Goal: Task Accomplishment & Management: Use online tool/utility

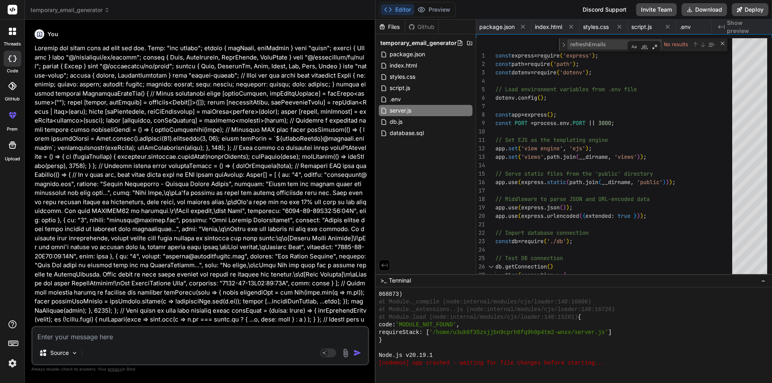
scroll to position [764, 0]
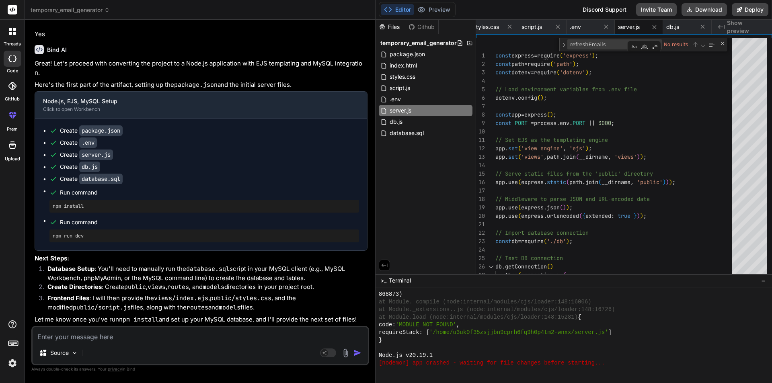
click at [231, 338] on textarea at bounding box center [201, 335] width 336 height 14
type textarea "E"
type textarea "x"
type textarea "Er"
type textarea "x"
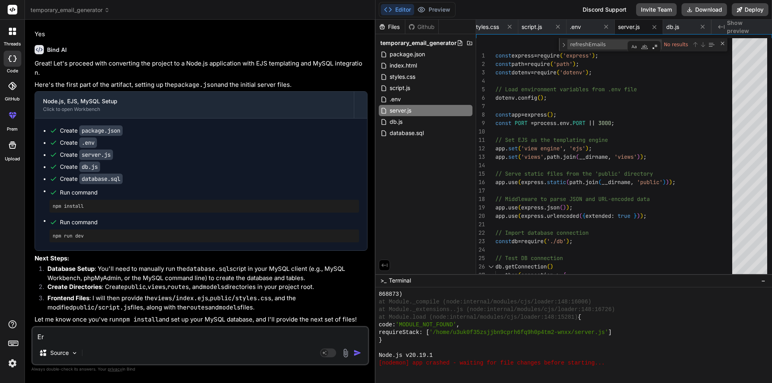
type textarea "Err"
type textarea "x"
type textarea "Erro"
type textarea "x"
type textarea "Err"
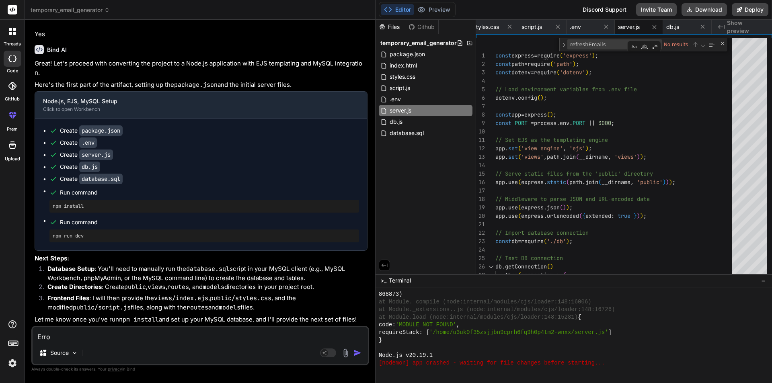
type textarea "x"
type textarea "Er"
type textarea "x"
type textarea "E"
type textarea "x"
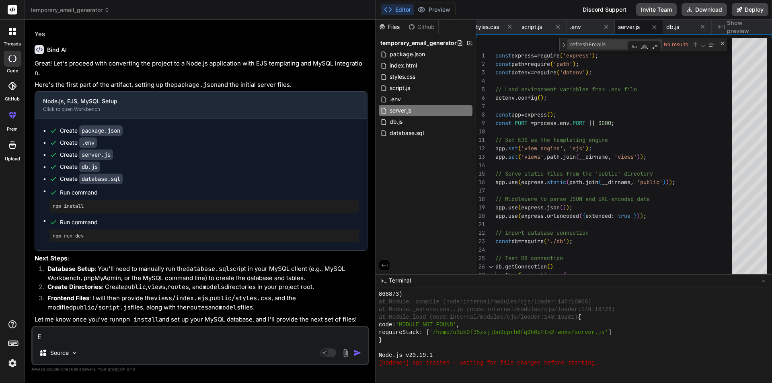
type textarea "x"
paste textarea "Error: Cannot find module './routes/index'"
type textarea "Error: Cannot find module './routes/index'"
type textarea "x"
type textarea "Error: Cannot find module './routes/index'"
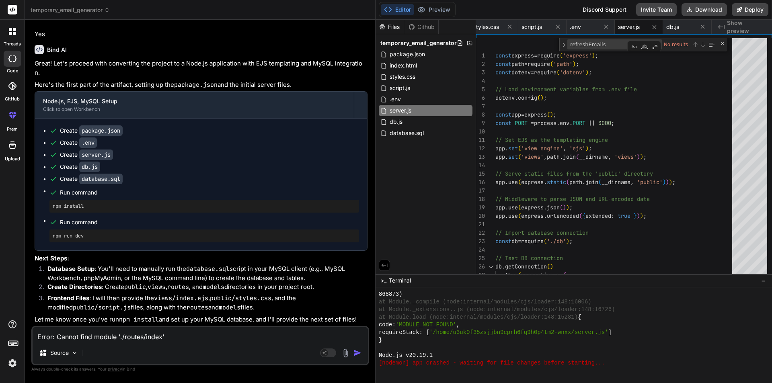
type textarea "x"
click at [192, 336] on textarea "Error: Cannot find module './routes/index'" at bounding box center [201, 335] width 336 height 14
type textarea "Error: Cannot find module './routes/index' ."
type textarea "x"
type textarea "Error: Cannot find module './routes/index' ."
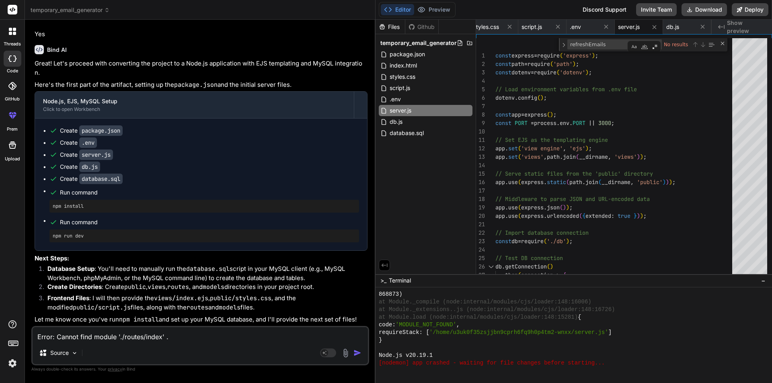
type textarea "x"
type textarea "Error: Cannot find module './routes/index' . F"
type textarea "x"
type textarea "Error: Cannot find module './routes/index' . Fi"
type textarea "x"
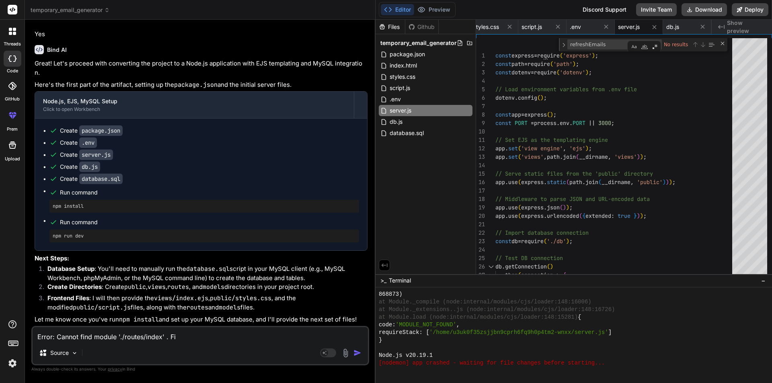
type textarea "Error: Cannot find module './routes/index' . Fil"
type textarea "x"
type textarea "Error: Cannot find module './routes/index' . File"
type textarea "x"
type textarea "Error: Cannot find module './routes/index' . File"
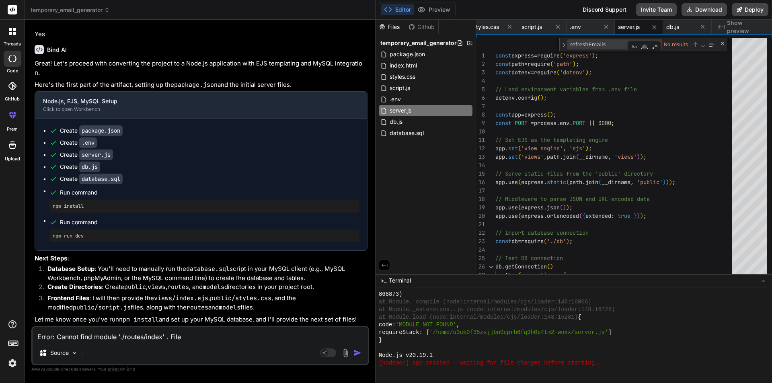
type textarea "x"
paste textarea "server.js"
type textarea "Error: Cannot find module './routes/index' . File server.js"
type textarea "x"
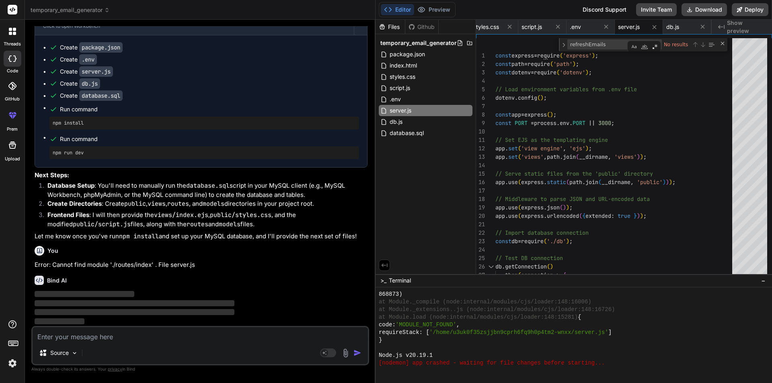
scroll to position [2628, 0]
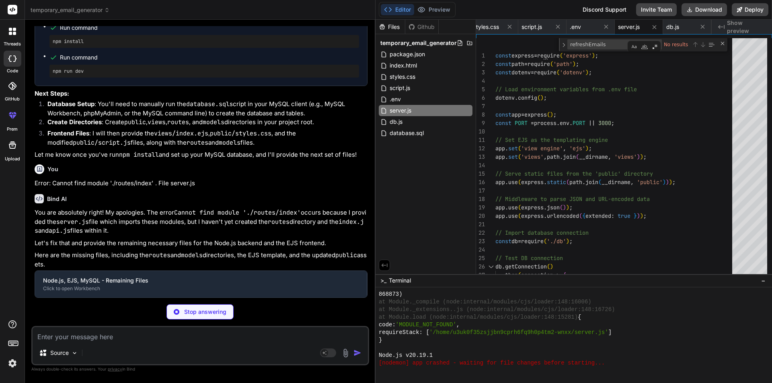
type textarea "x"
type textarea "module.exports = router;"
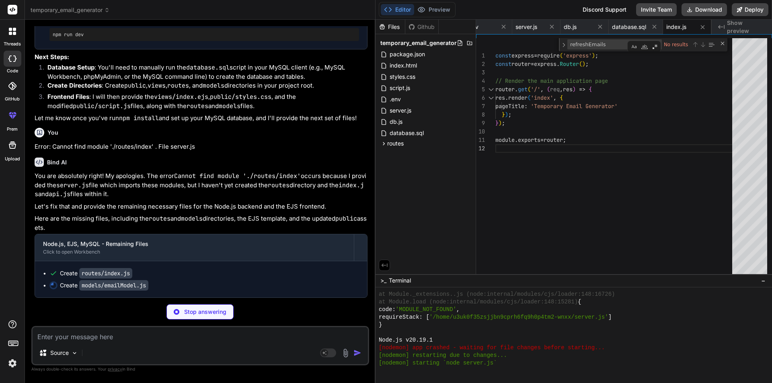
scroll to position [933, 0]
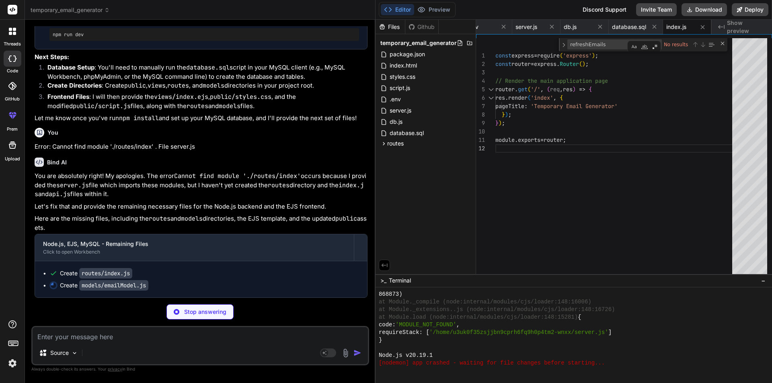
type textarea "x"
type textarea "); return newEmailRows[0]; } }; module.exports = emailModel;"
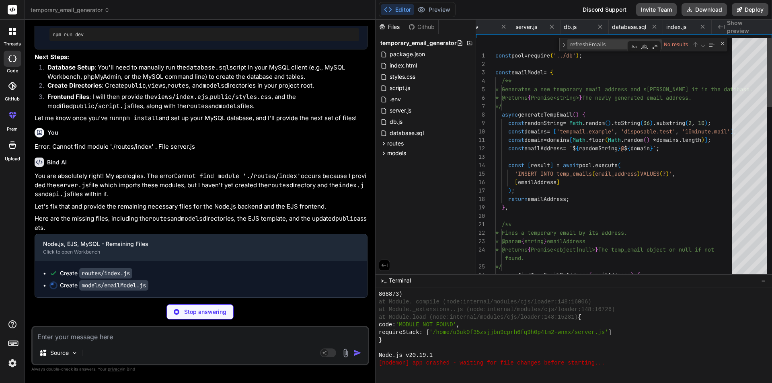
scroll to position [0, 269]
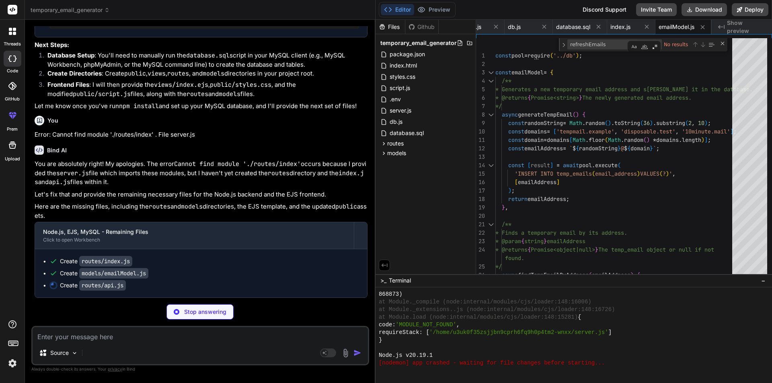
type textarea "x"
type textarea "error: error.message }); } }); module.exports = router;"
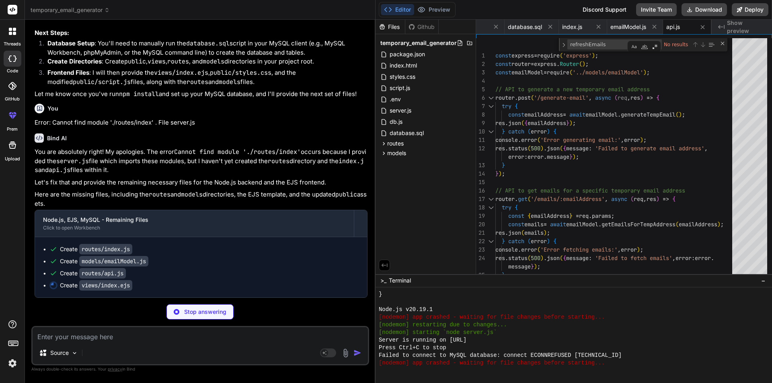
scroll to position [2770, 0]
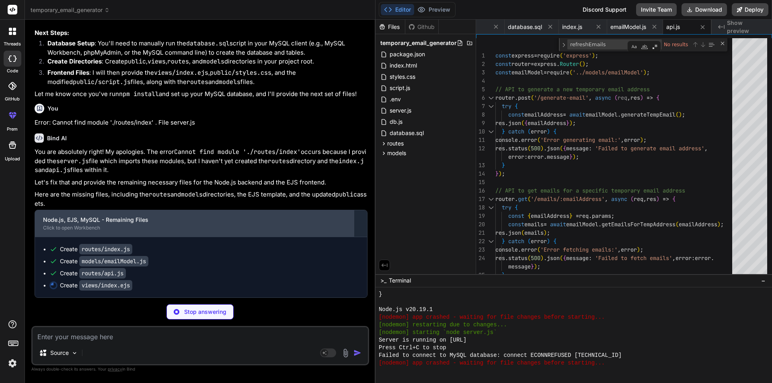
type textarea "x"
type textarea "<script src="/script.js"></script> </body> </html>"
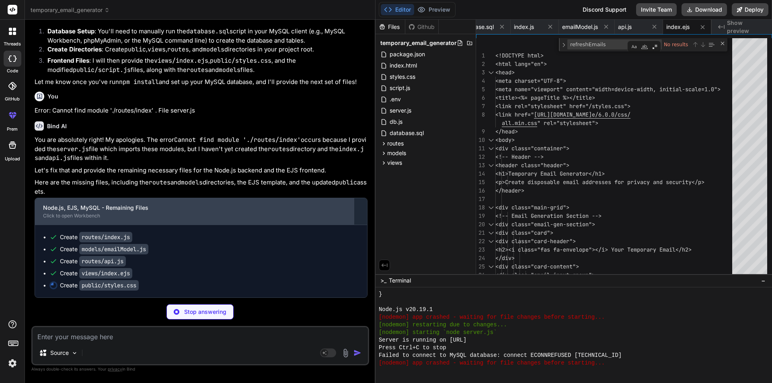
type textarea "x"
type textarea ";\n }\n \n .main-grid {\n grid-template-columns: 1fr;\n gap: 1.5rem;\n }\n \n .…"
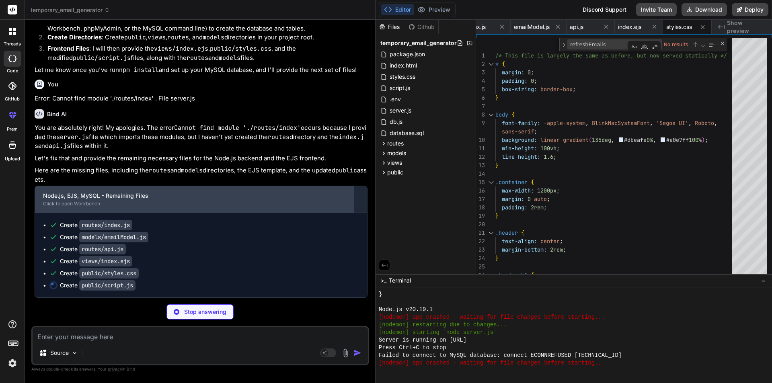
scroll to position [2795, 0]
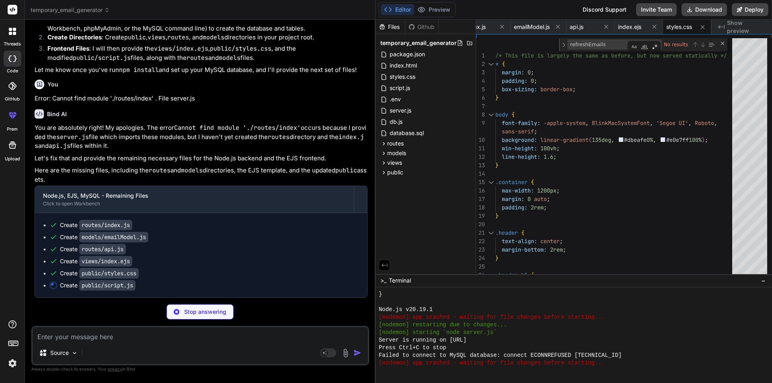
type textarea "x"
type textarea "// window.simulateIncomingEmail = () => simulateIncomingEmail(window.tempEmailA…"
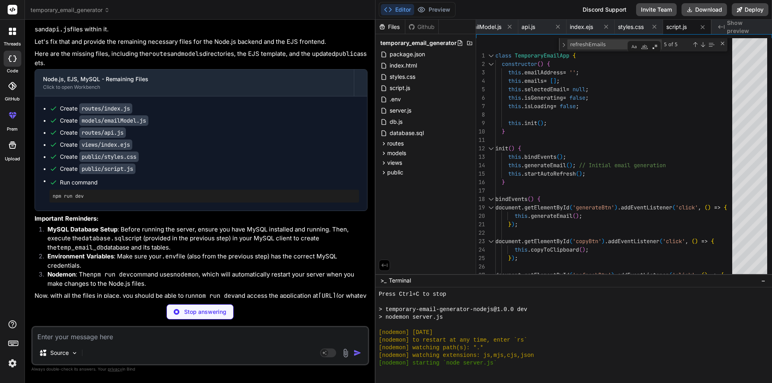
type textarea "x"
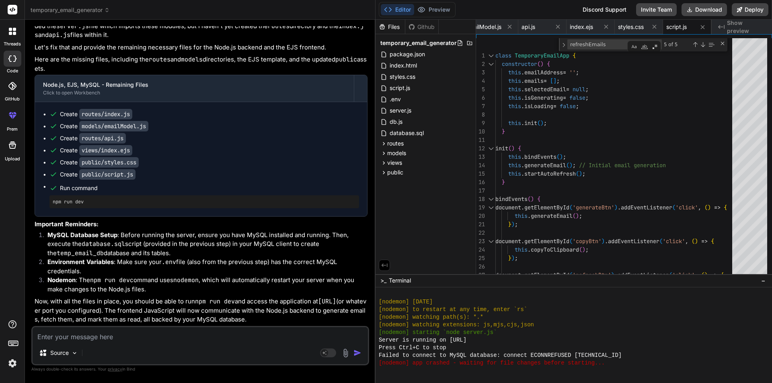
scroll to position [2906, 0]
click at [706, 8] on button "Download" at bounding box center [704, 9] width 45 height 13
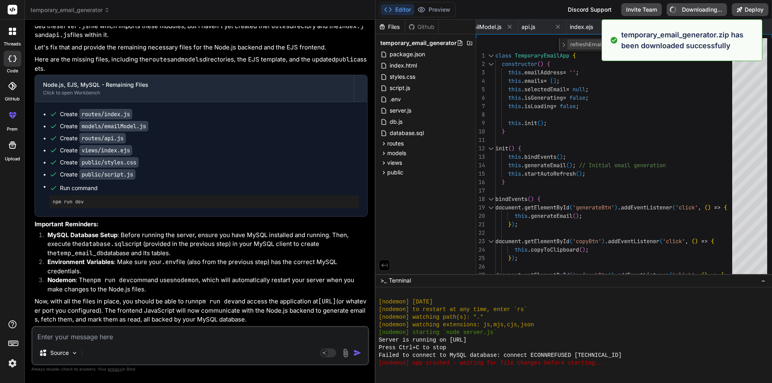
type textarea "x"
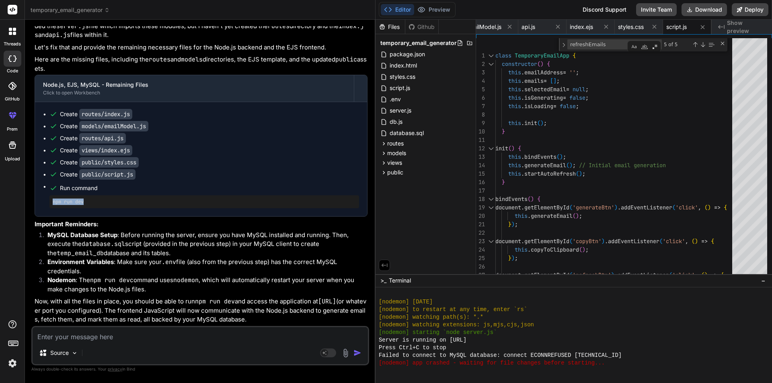
drag, startPoint x: 95, startPoint y: 203, endPoint x: 35, endPoint y: 201, distance: 60.0
click at [35, 201] on div "Node.js, EJS, MySQL - Remaining Files Click to open Workbench Create routes/ind…" at bounding box center [201, 146] width 333 height 142
copy pre "npm run dev"
click at [202, 342] on textarea at bounding box center [201, 335] width 336 height 14
type textarea "T"
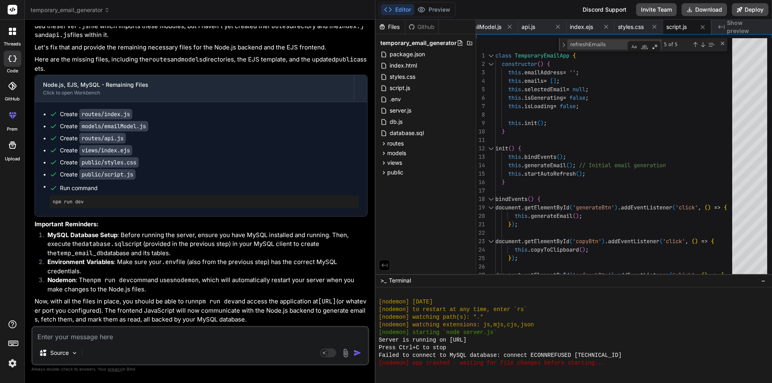
type textarea "x"
type textarea "To"
type textarea "x"
type textarea "Tos"
type textarea "x"
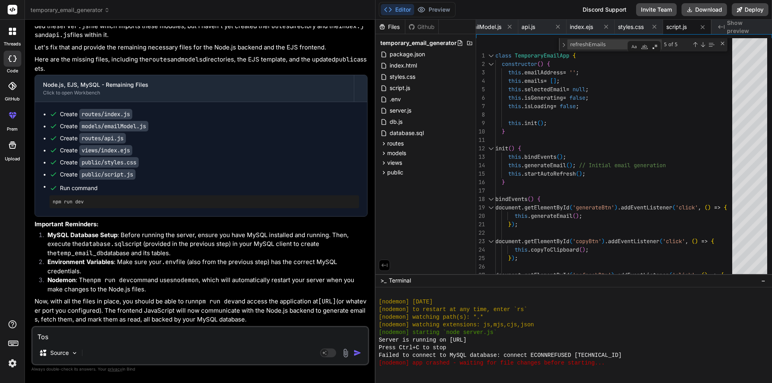
type textarea "Tost"
type textarea "x"
type textarea "Tost"
type textarea "x"
type textarea "Tost"
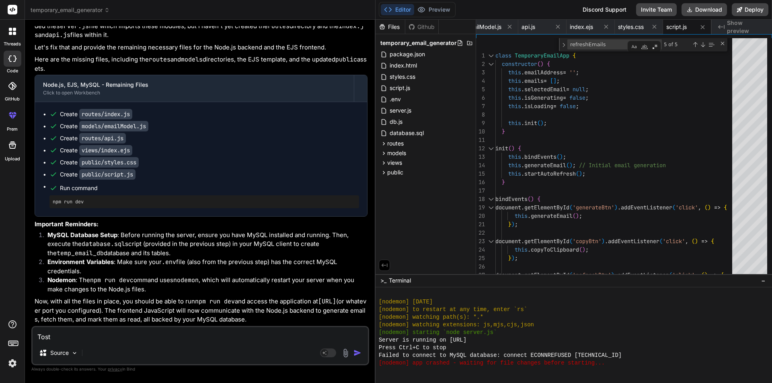
type textarea "x"
type textarea "Tos"
type textarea "x"
type textarea "To"
type textarea "x"
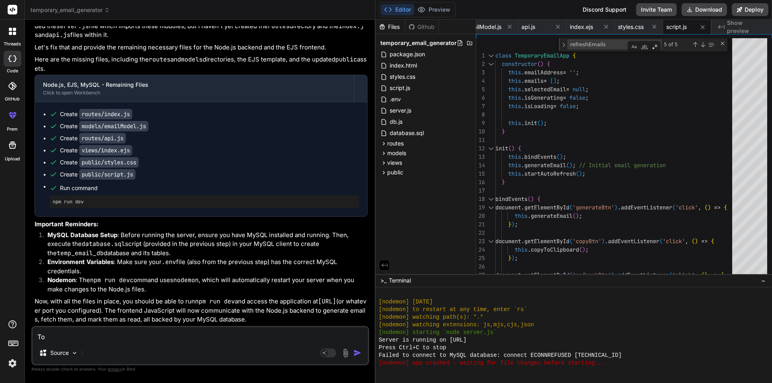
type textarea "Toa"
type textarea "x"
type textarea "Toas"
type textarea "x"
type textarea "Toast"
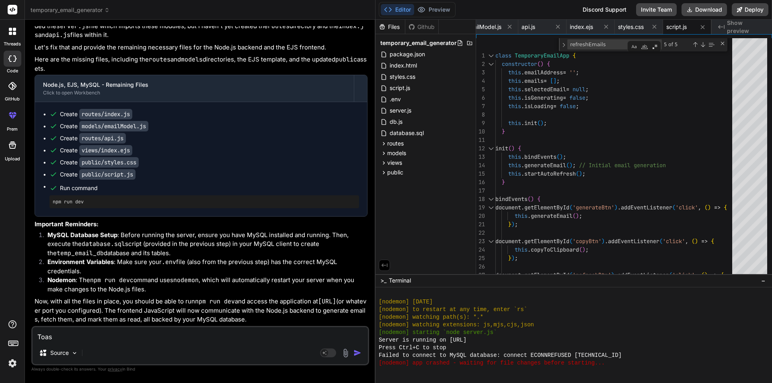
type textarea "x"
type textarea "Toast"
type textarea "x"
type textarea "Toast i"
type textarea "x"
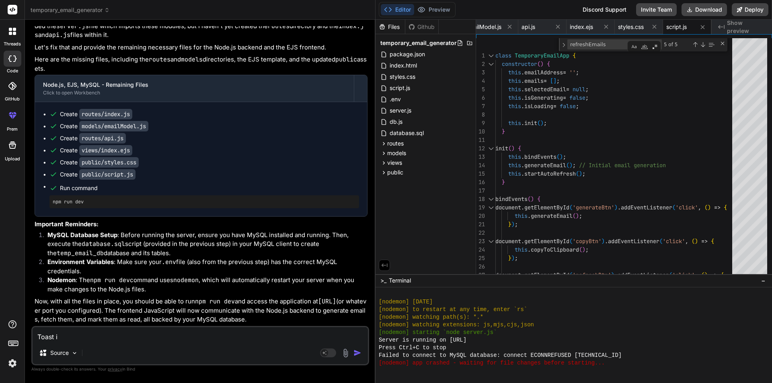
type textarea "Toast is"
type textarea "x"
type textarea "Toast is"
type textarea "x"
type textarea "Toast is n"
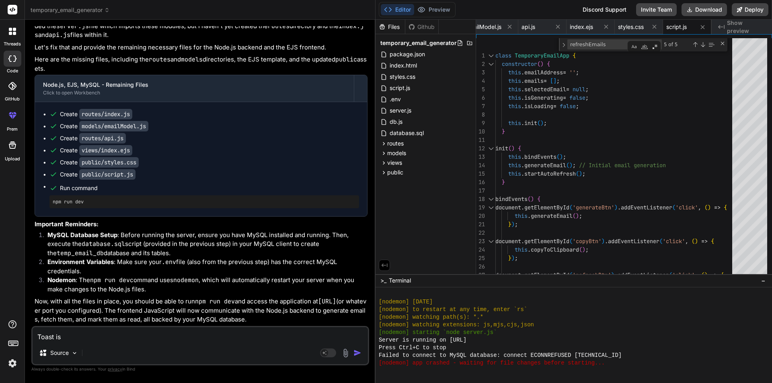
type textarea "x"
type textarea "Toast is no"
type textarea "x"
type textarea "Toast is not"
type textarea "x"
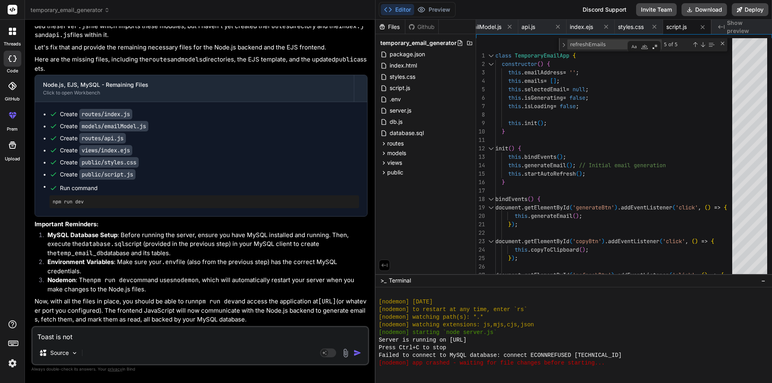
type textarea "Toast is not"
type textarea "x"
type textarea "Toast is not"
type textarea "x"
type textarea "Toast is no"
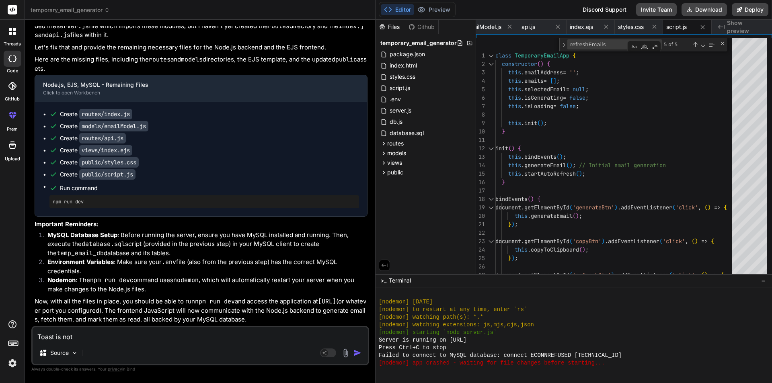
type textarea "x"
type textarea "Toast is n"
type textarea "x"
type textarea "Toast is"
type textarea "x"
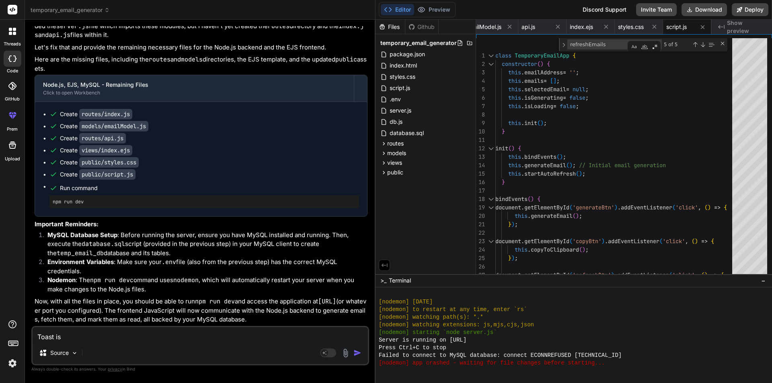
type textarea "Toast is v"
type textarea "x"
type textarea "Toast is vi"
type textarea "x"
type textarea "Toast is vis"
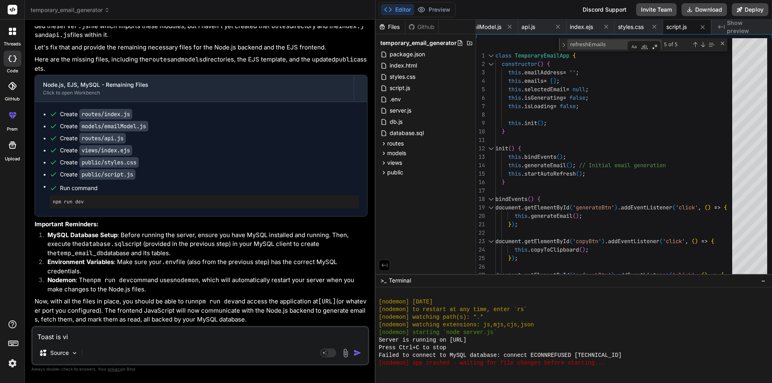
type textarea "x"
type textarea "Toast is visi"
type textarea "x"
type textarea "Toast is visib"
type textarea "x"
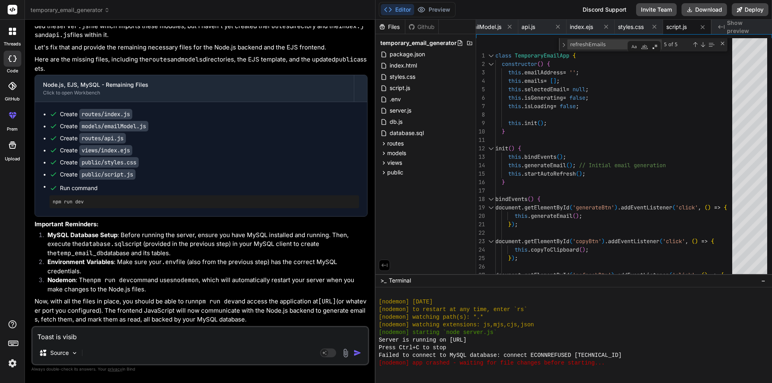
type textarea "Toast is visibl"
type textarea "x"
type textarea "Toast is visible"
type textarea "x"
type textarea "Toast is visible"
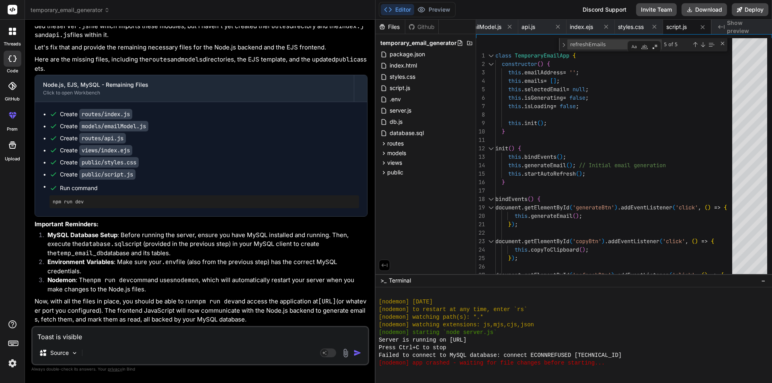
type textarea "x"
type textarea "Toast is visible i"
type textarea "x"
type textarea "Toast is visible in"
type textarea "x"
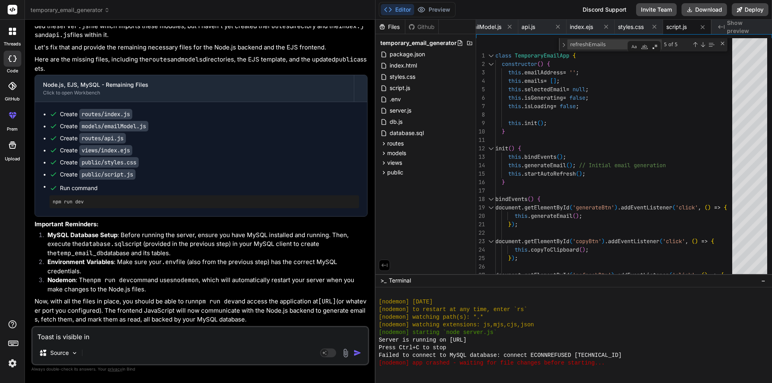
type textarea "Toast is visible in"
type textarea "x"
type textarea "Toast is n"
type textarea "x"
type textarea "Toast is no"
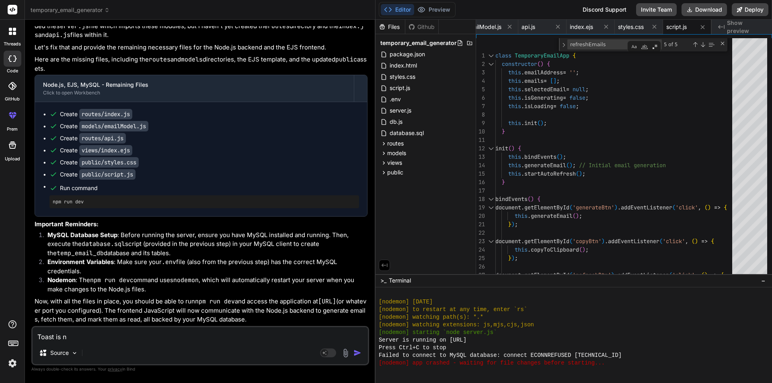
type textarea "x"
type textarea "Toast is not"
type textarea "x"
type textarea "Toast is not"
type textarea "x"
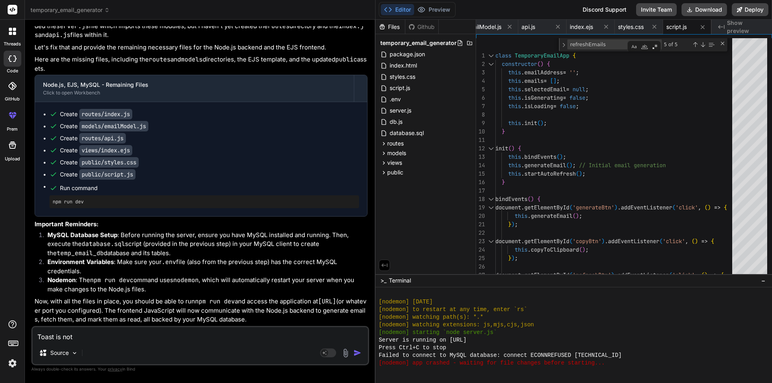
type textarea "Toast is not w"
type textarea "x"
type textarea "Toast is not wo"
type textarea "x"
type textarea "Toast is not wor"
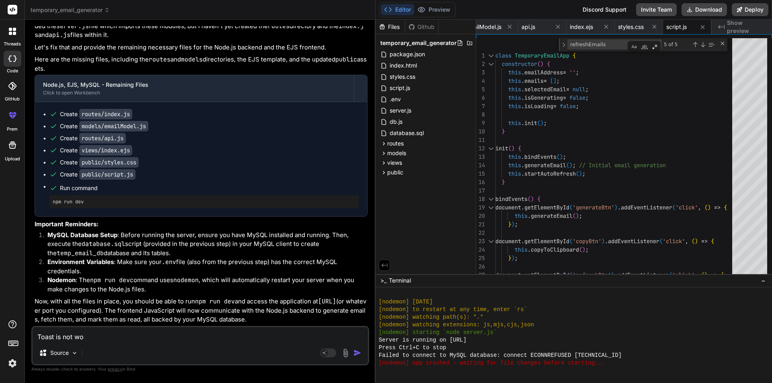
type textarea "x"
type textarea "Toast is not work"
type textarea "x"
type textarea "Toast is not worki"
type textarea "x"
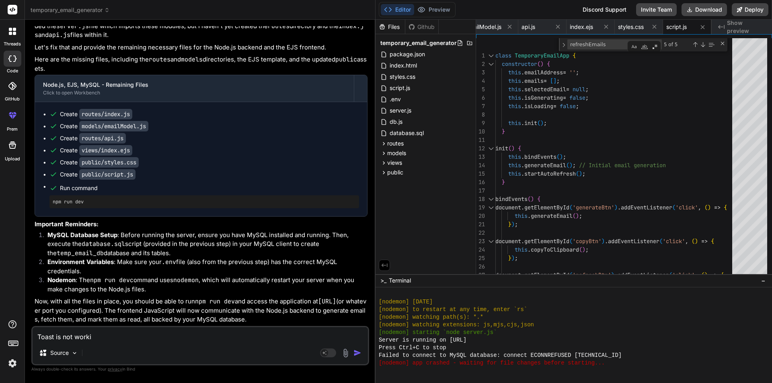
type textarea "Toast is not workin"
type textarea "x"
type textarea "Toast is not working"
type textarea "x"
type textarea "Toast is not working"
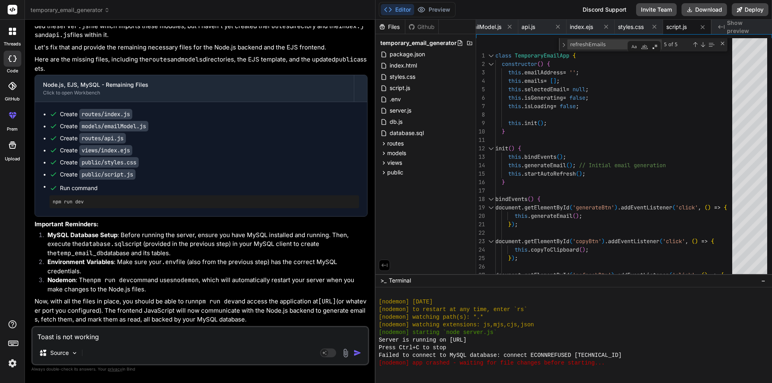
type textarea "x"
type textarea "Toast is not working a"
type textarea "x"
type textarea "Toast is not working an"
type textarea "x"
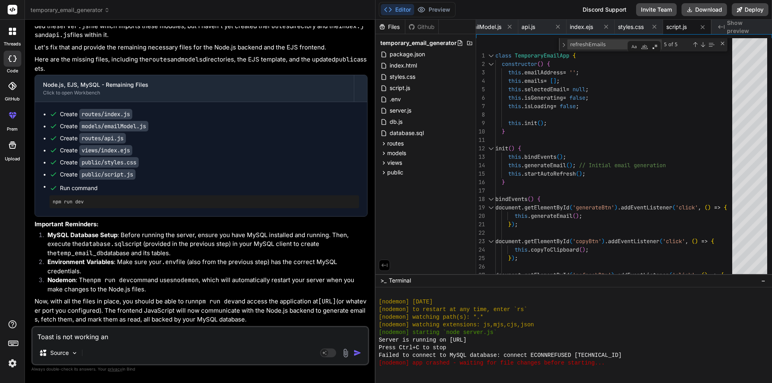
type textarea "Toast is not working and"
type textarea "x"
type textarea "Toast is not working and"
type textarea "x"
type textarea "Toast is not working and s"
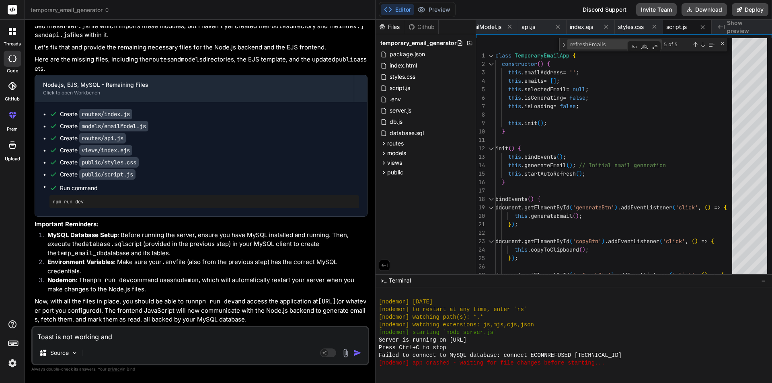
type textarea "x"
type textarea "Toast is not working and so"
type textarea "x"
type textarea "Toast is not working and som"
type textarea "x"
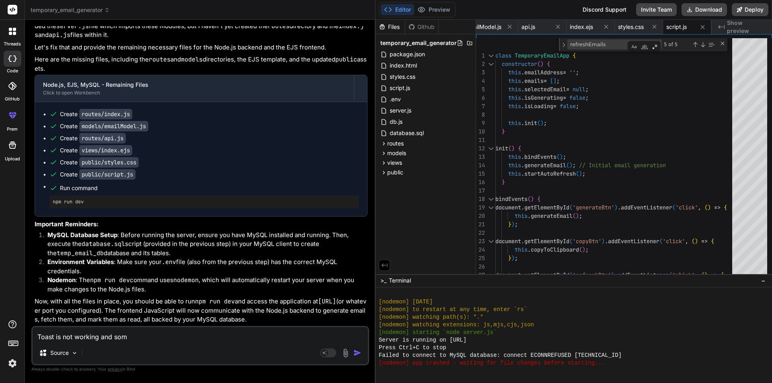
type textarea "Toast is not working and some"
type textarea "x"
type textarea "Toast is not working and some"
type textarea "x"
type textarea "Toast is not working and some s"
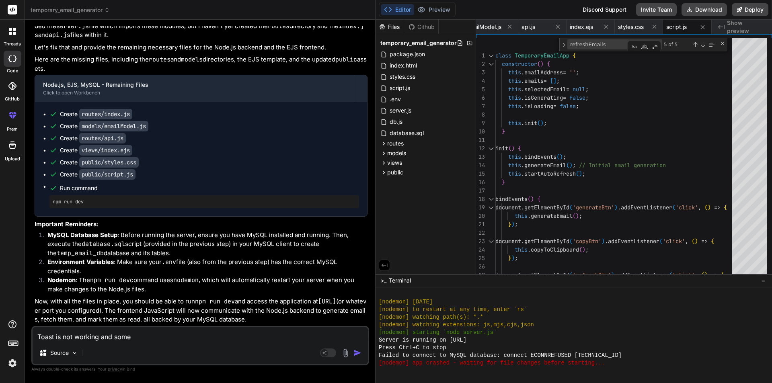
type textarea "x"
type textarea "Toast is not working and some st"
type textarea "x"
type textarea "Toast is not working and some sty"
type textarea "x"
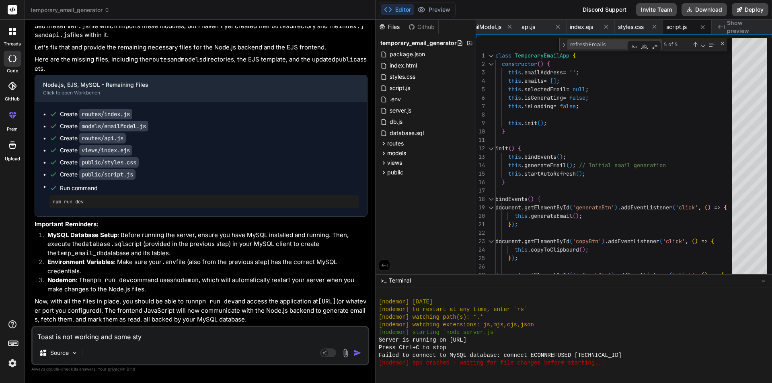
type textarea "Toast is not working and some styl"
type textarea "x"
type textarea "Toast is not working and some style"
type textarea "x"
type textarea "Toast is not working and some style"
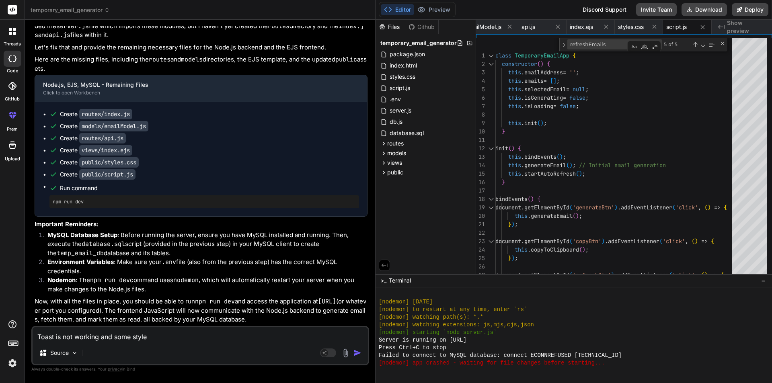
type textarea "x"
type textarea "Toast is not working and some style i"
type textarea "x"
type textarea "Toast is not working and some style is"
type textarea "x"
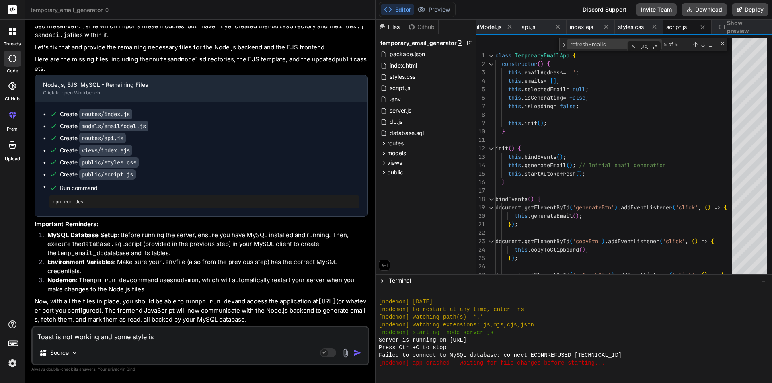
type textarea "Toast is not working and some style is"
type textarea "x"
type textarea "Toast is not working and some style is a"
type textarea "x"
type textarea "Toast is not working and some style is al"
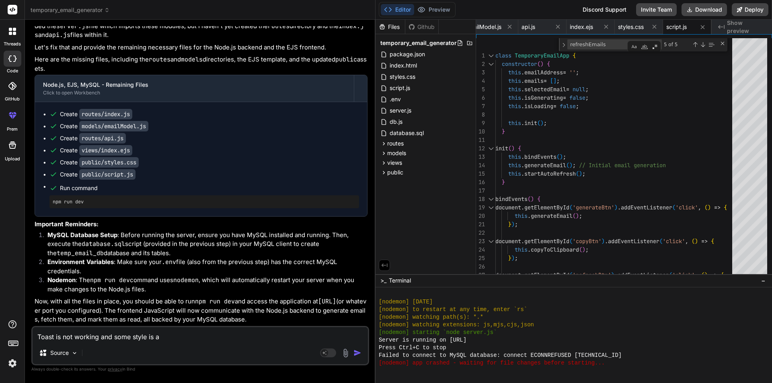
type textarea "x"
type textarea "Toast is not working and some style is als"
type textarea "x"
type textarea "Toast is not working and some style is also"
type textarea "x"
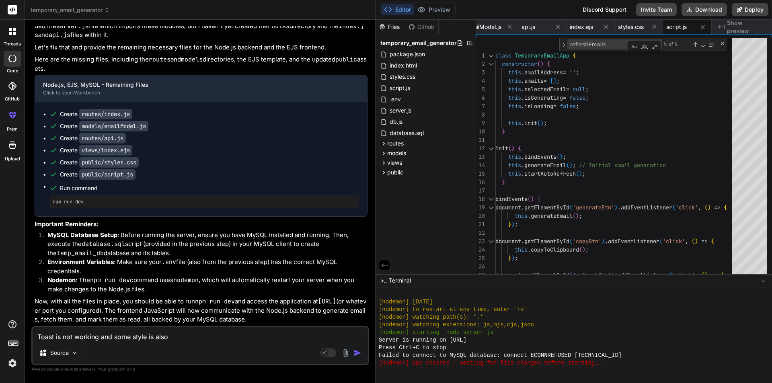
type textarea "Toast is not working and some style is also"
type textarea "x"
type textarea "Toast is not working and some style is also n"
type textarea "x"
type textarea "Toast is not working and some style is also nt"
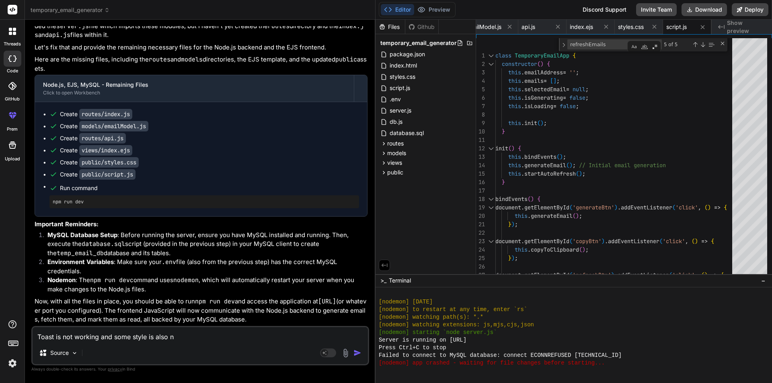
type textarea "x"
type textarea "Toast is not working and some style is also n"
type textarea "x"
type textarea "Toast is not working and some style is also no"
type textarea "x"
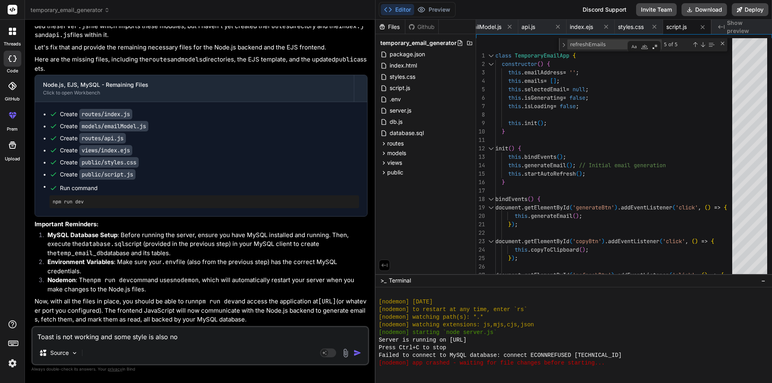
type textarea "Toast is not working and some style is also not"
type textarea "x"
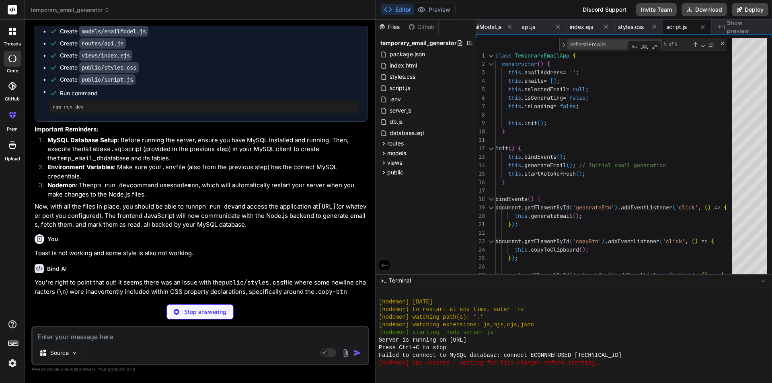
scroll to position [2989, 0]
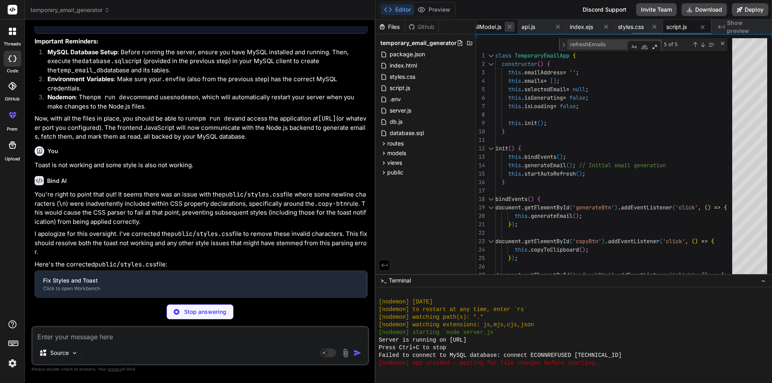
click at [509, 29] on icon at bounding box center [510, 26] width 7 height 7
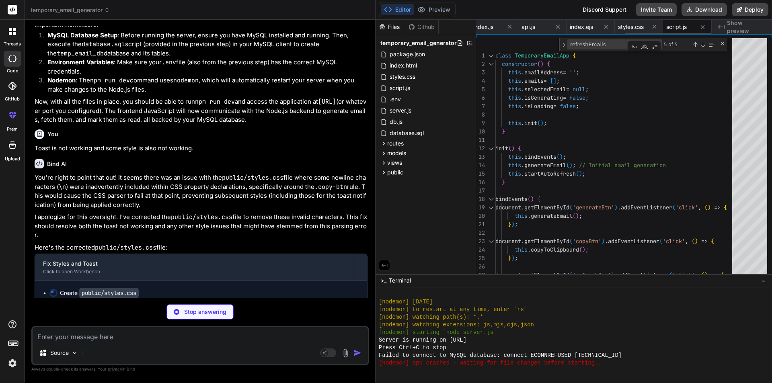
click at [509, 29] on icon at bounding box center [510, 26] width 7 height 7
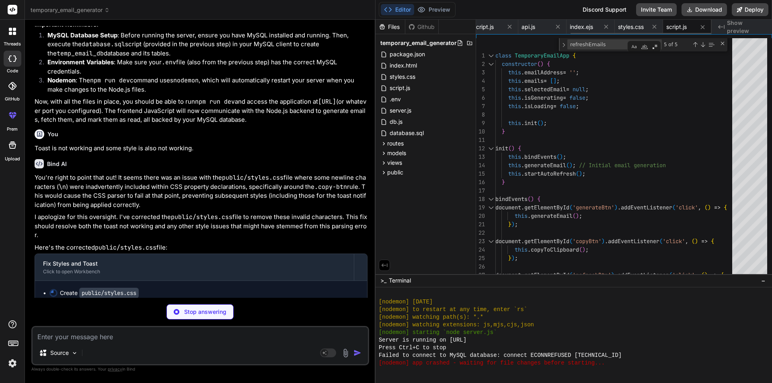
click at [509, 29] on icon at bounding box center [510, 26] width 7 height 7
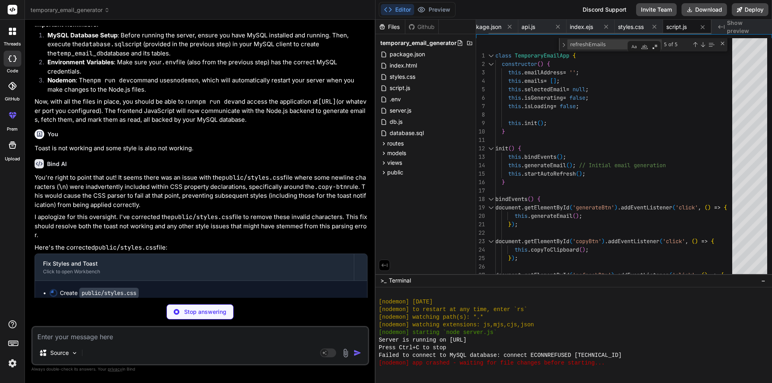
scroll to position [0, 0]
click at [516, 25] on icon at bounding box center [516, 26] width 7 height 7
click at [516, 25] on icon at bounding box center [516, 27] width 7 height 7
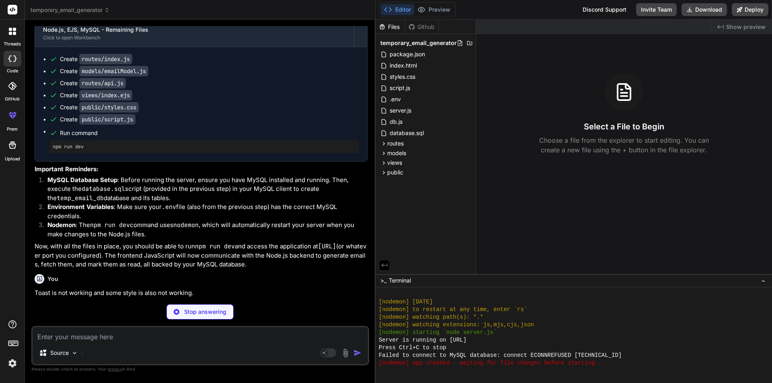
scroll to position [2772, 0]
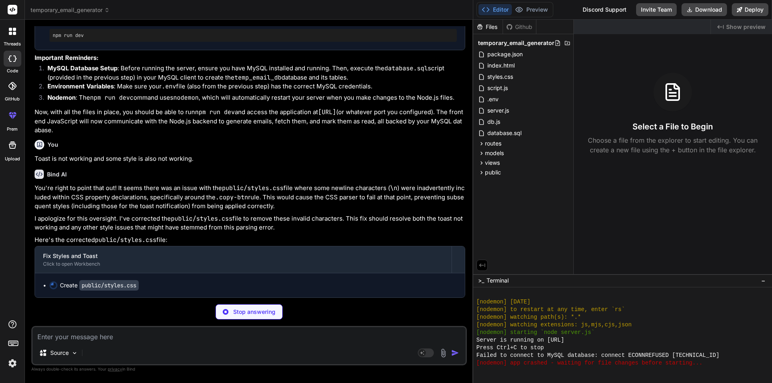
drag, startPoint x: 375, startPoint y: 205, endPoint x: 499, endPoint y: 202, distance: 124.3
click at [499, 202] on div "temporary_email_generator Created with Pixso. Bind AI Web Search Created with P…" at bounding box center [399, 191] width 748 height 383
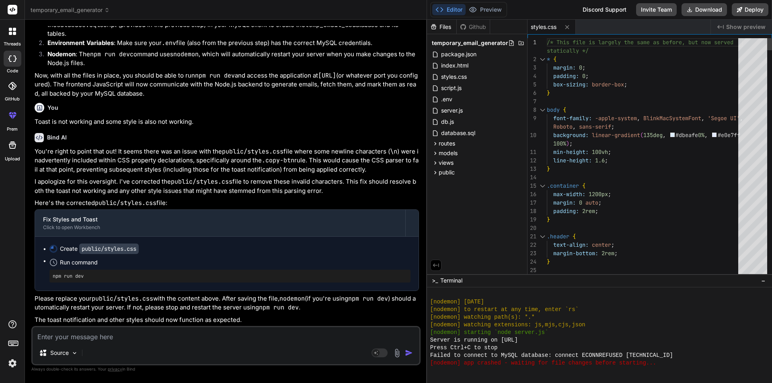
scroll to position [2982, 0]
drag, startPoint x: 472, startPoint y: 217, endPoint x: 402, endPoint y: 225, distance: 71.2
click at [402, 224] on div "Bind AI Web Search Created with Pixso. Code Generator You Bind AI I'll convert …" at bounding box center [226, 202] width 402 height 364
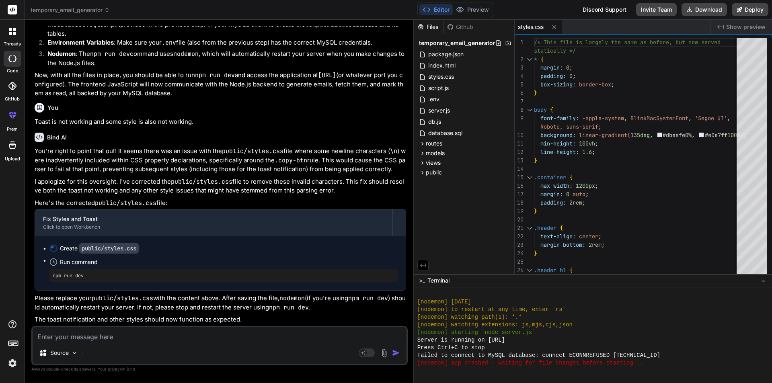
scroll to position [3035, 0]
click at [63, 352] on p "Source" at bounding box center [59, 353] width 19 height 8
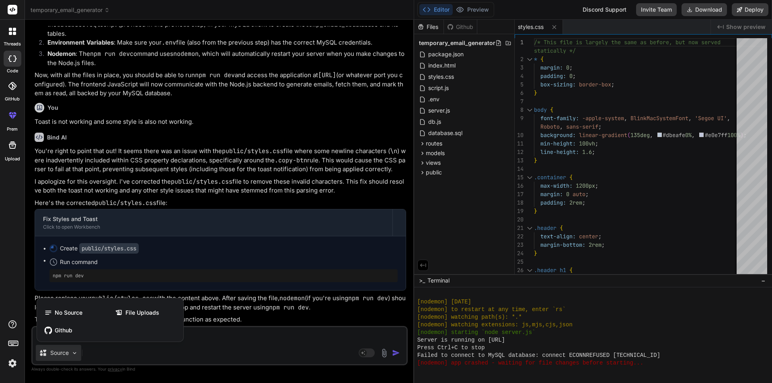
click at [284, 346] on div at bounding box center [386, 191] width 772 height 383
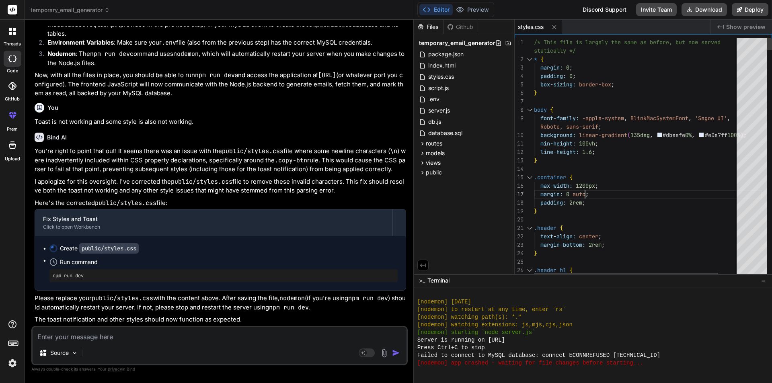
scroll to position [0, 0]
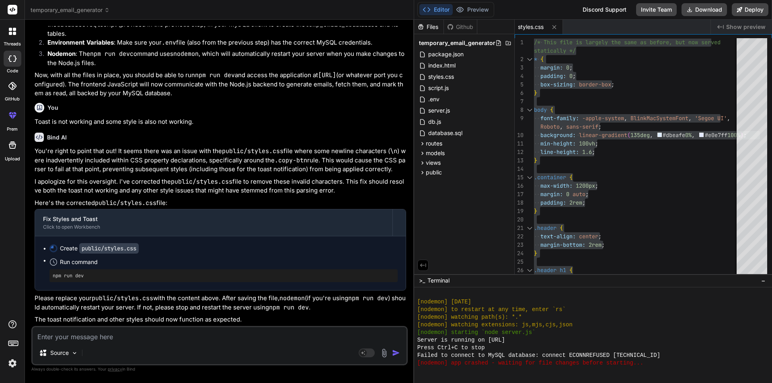
click at [520, 29] on span "styles.css" at bounding box center [531, 27] width 26 height 8
click at [146, 336] on textarea at bounding box center [220, 335] width 374 height 14
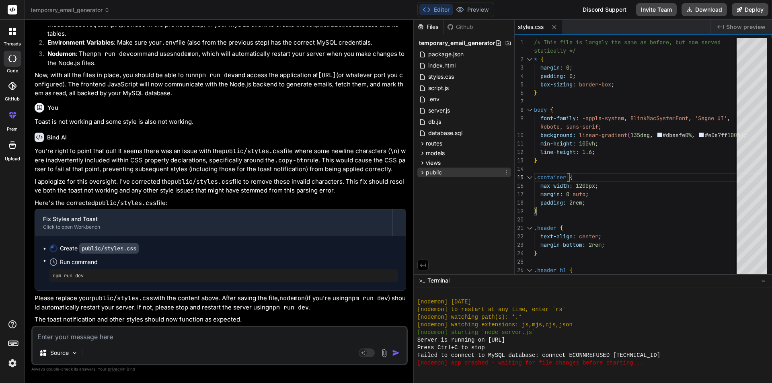
click at [451, 170] on div "public" at bounding box center [465, 173] width 94 height 10
click at [461, 183] on span "styles.css" at bounding box center [448, 184] width 27 height 10
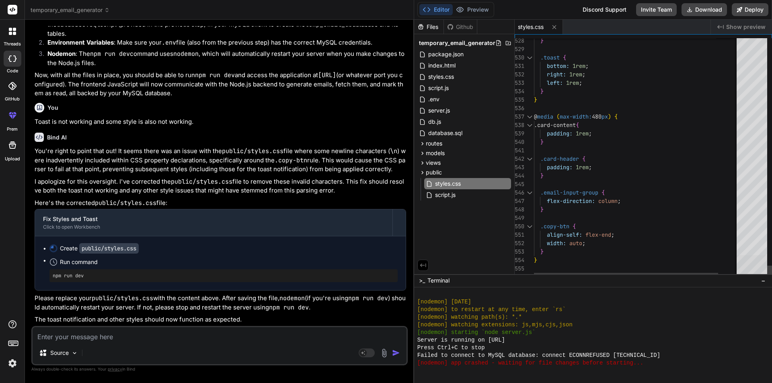
click at [757, 259] on div at bounding box center [752, 266] width 31 height 23
